Goal: Information Seeking & Learning: Find contact information

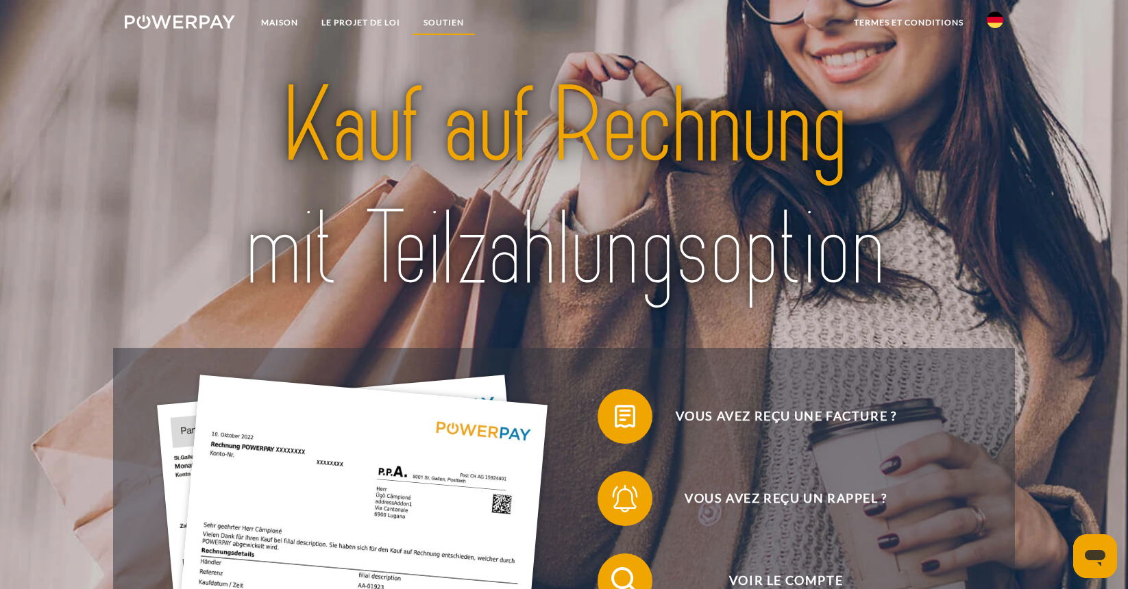
click at [443, 23] on font "SOUTIEN" at bounding box center [444, 22] width 40 height 10
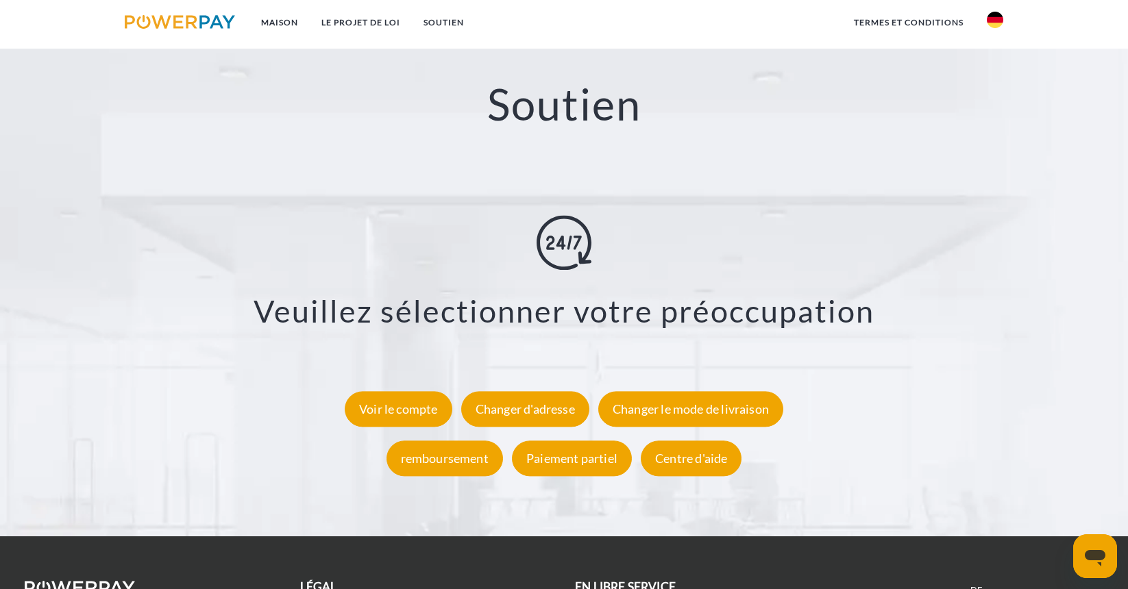
scroll to position [2450, 0]
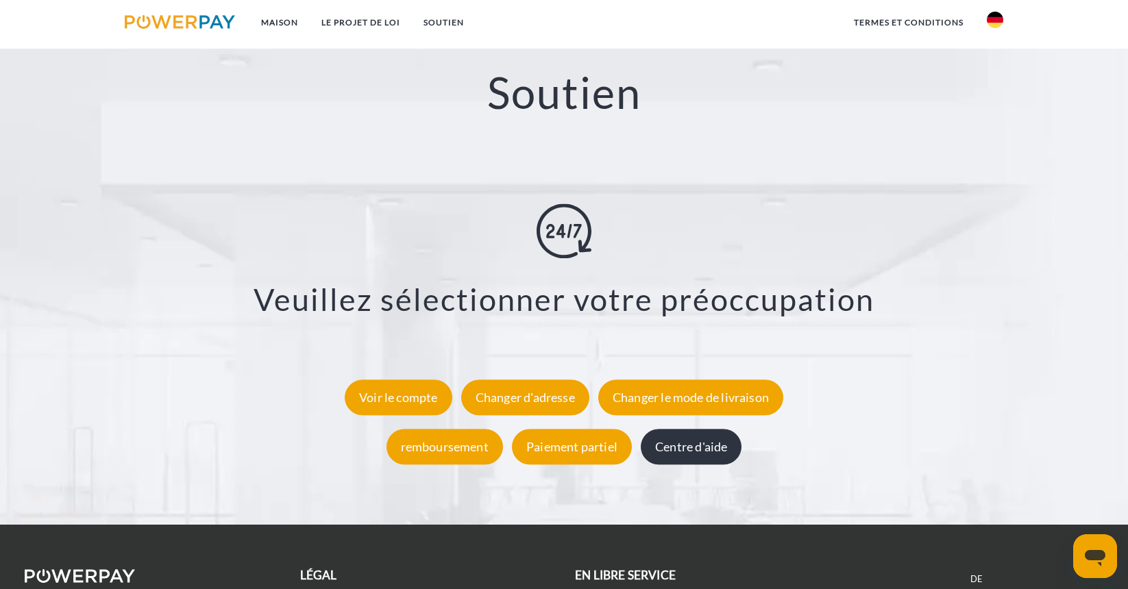
click at [707, 455] on font "Centre d'aide" at bounding box center [691, 447] width 72 height 15
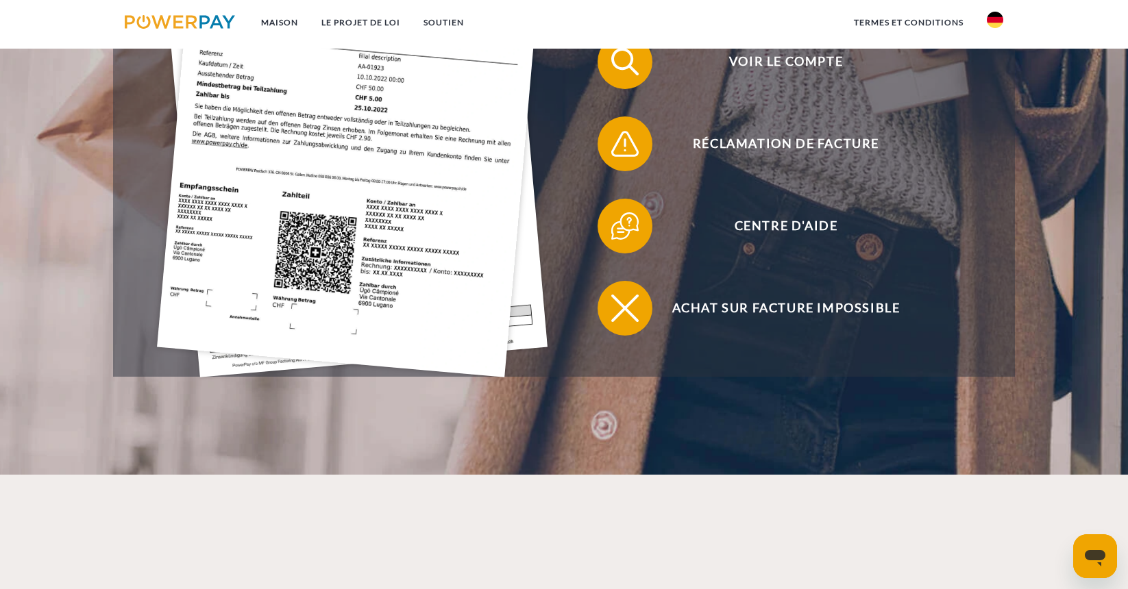
scroll to position [509, 0]
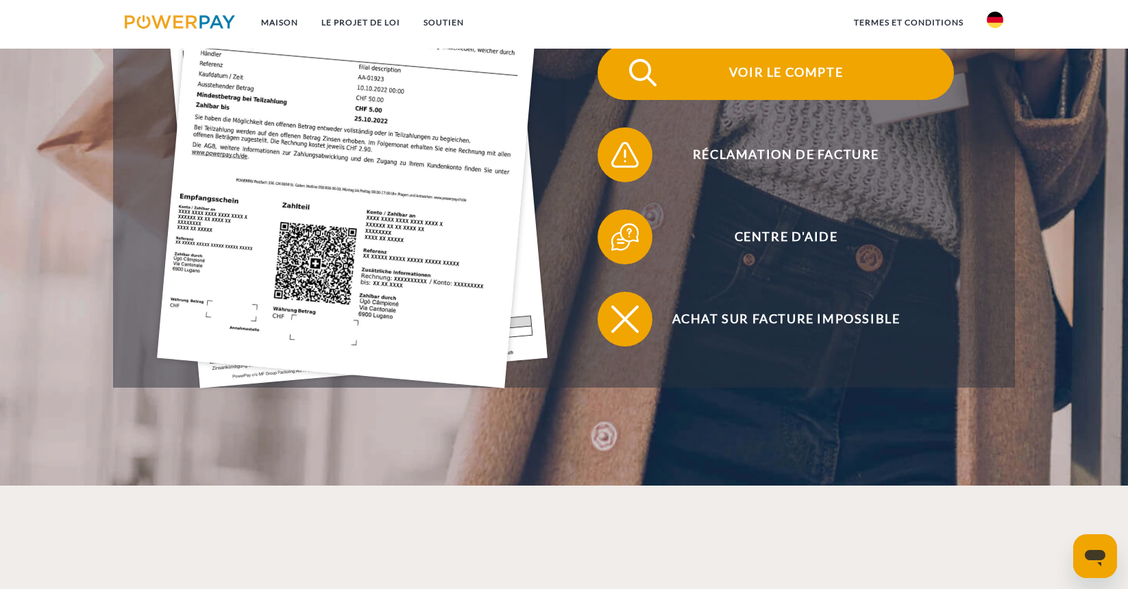
click at [769, 72] on font "Voir le compte" at bounding box center [786, 71] width 114 height 15
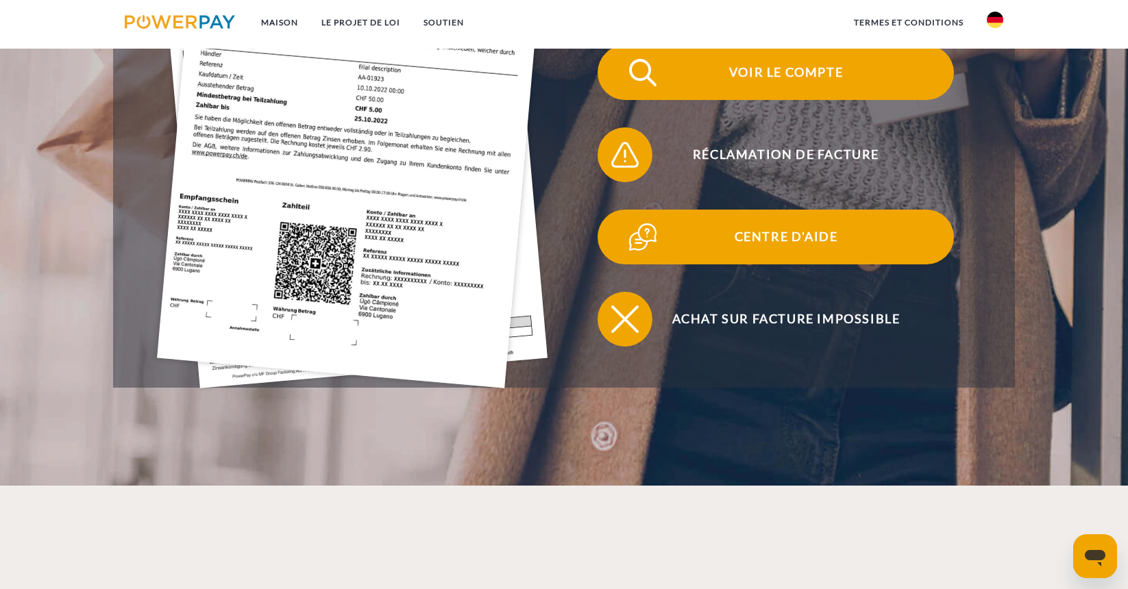
click at [752, 235] on font "Centre d'aide" at bounding box center [786, 236] width 103 height 15
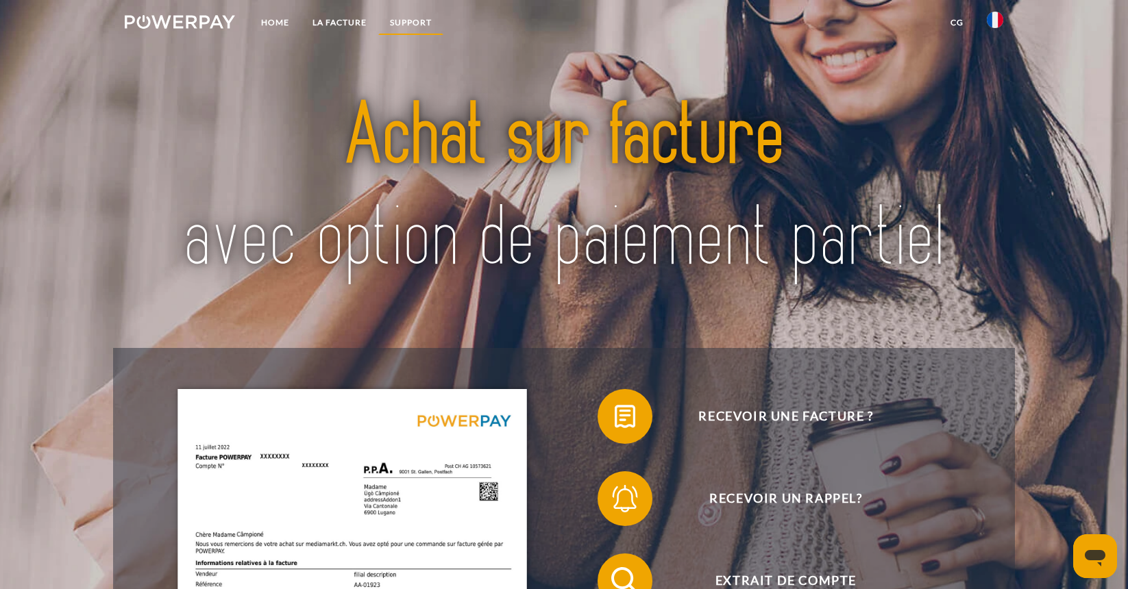
click at [410, 19] on link "Support" at bounding box center [410, 22] width 65 height 25
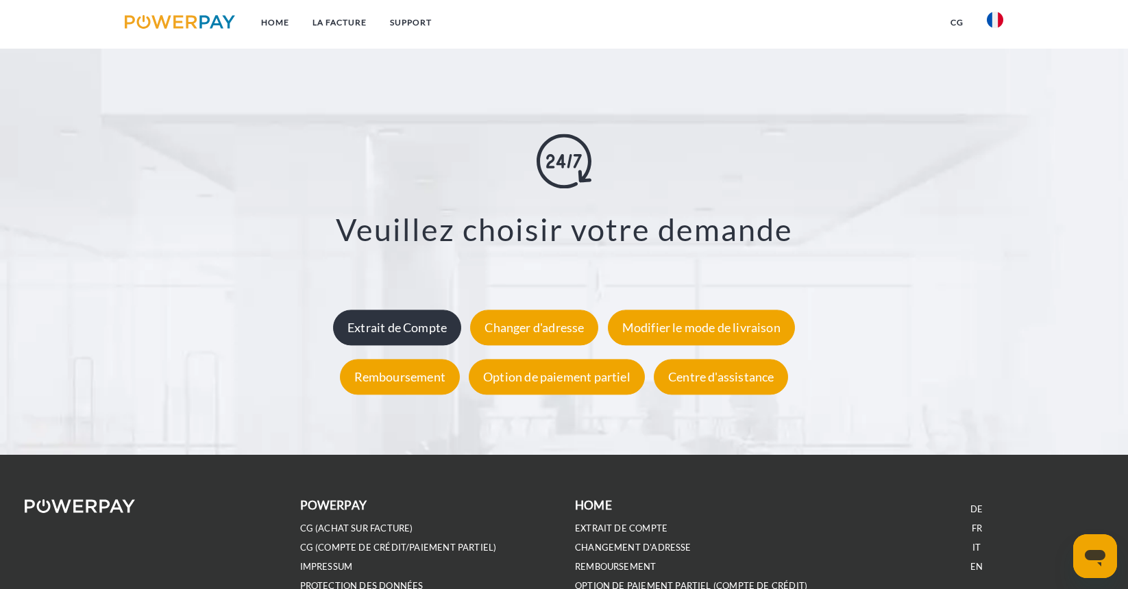
scroll to position [2621, 0]
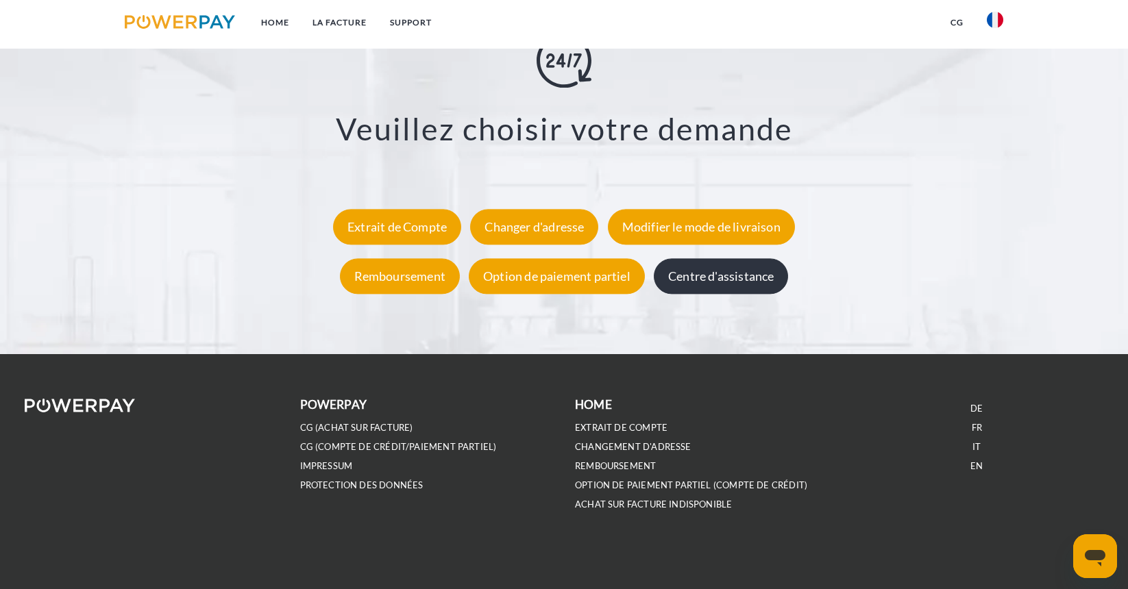
click at [717, 277] on div "Centre d'assistance" at bounding box center [721, 277] width 134 height 36
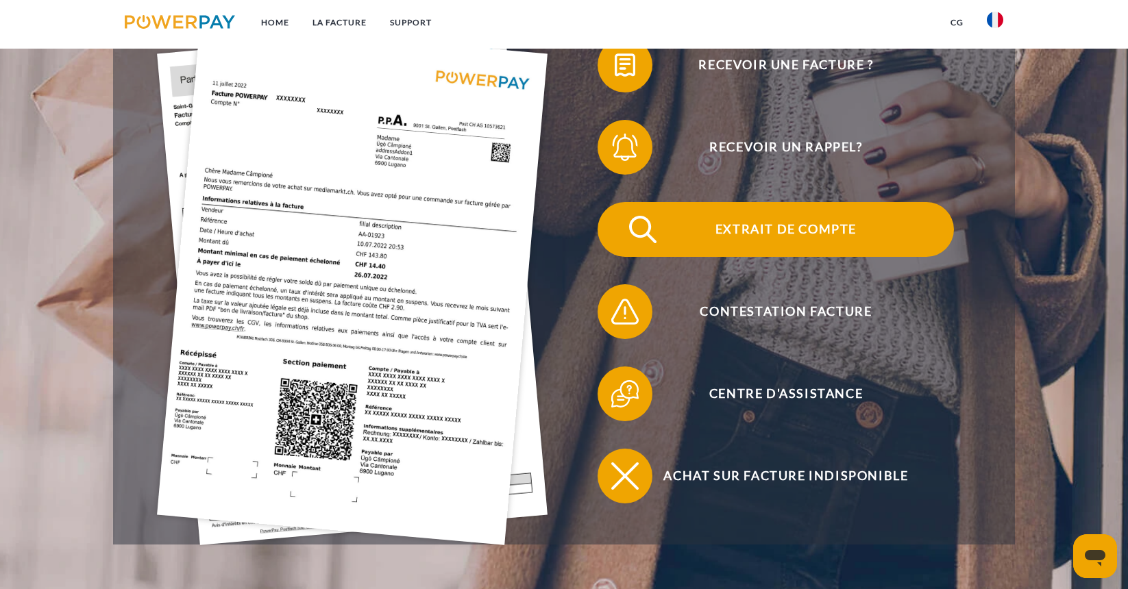
scroll to position [353, 0]
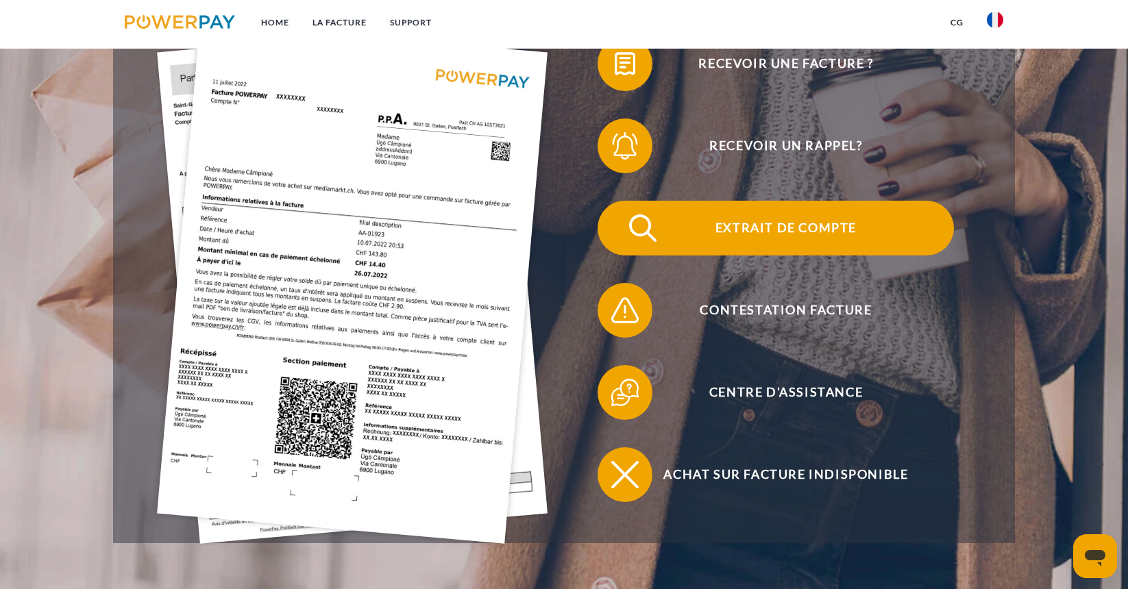
click at [768, 231] on span "Extrait de compte" at bounding box center [786, 228] width 336 height 55
